Goal: Transaction & Acquisition: Download file/media

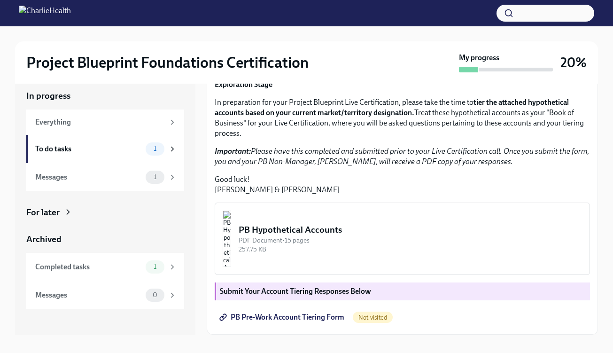
scroll to position [17, 0]
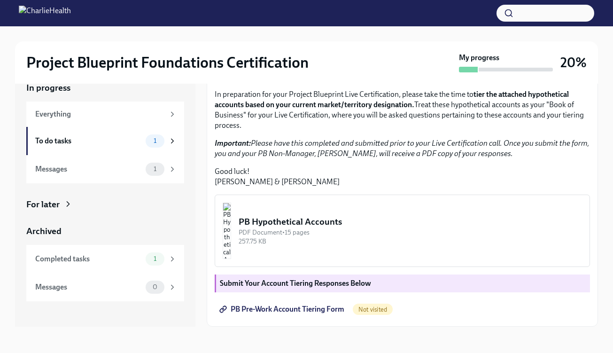
click at [231, 239] on img "button" at bounding box center [227, 231] width 8 height 56
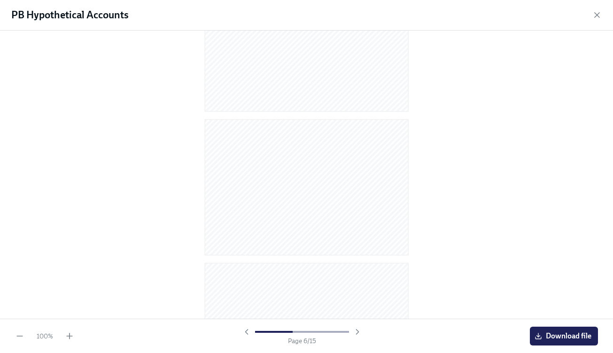
scroll to position [0, 0]
click at [551, 332] on span "Download file" at bounding box center [564, 335] width 55 height 9
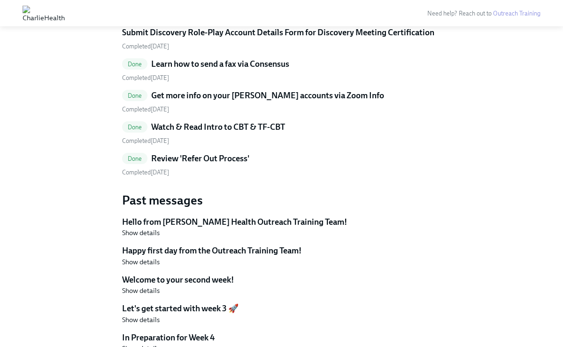
scroll to position [1262, 0]
